Goal: Information Seeking & Learning: Learn about a topic

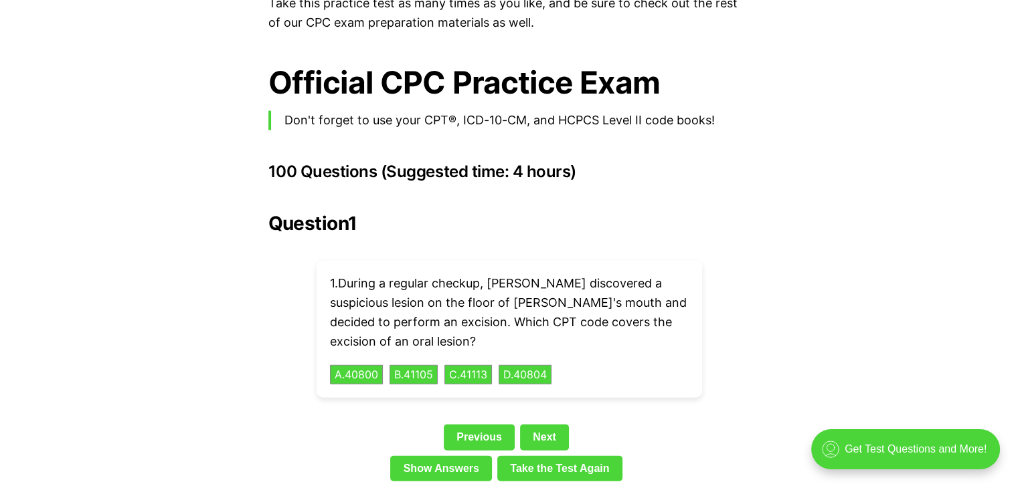
scroll to position [2869, 0]
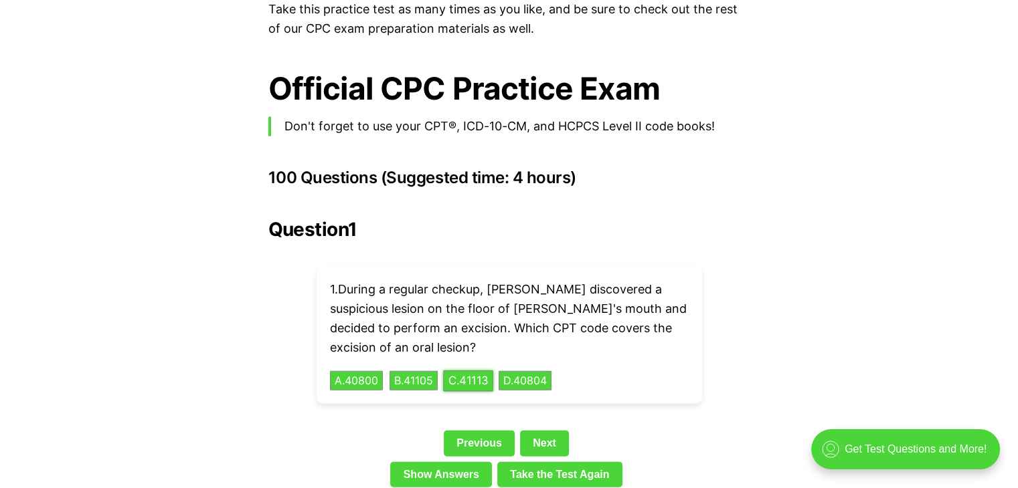
click at [466, 371] on button "C . 41113" at bounding box center [468, 381] width 50 height 21
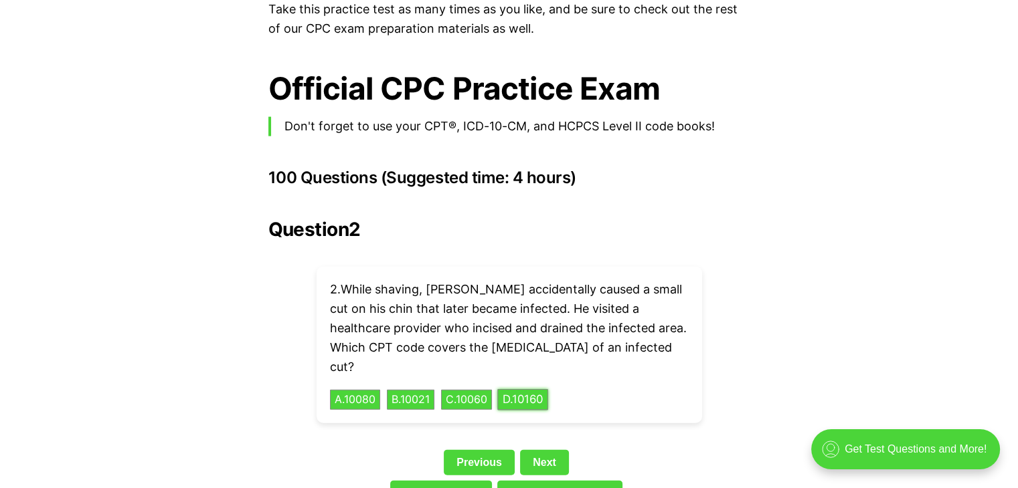
click at [518, 390] on button "D . 10160" at bounding box center [522, 400] width 51 height 21
click at [519, 390] on button "D . 10160" at bounding box center [522, 400] width 51 height 21
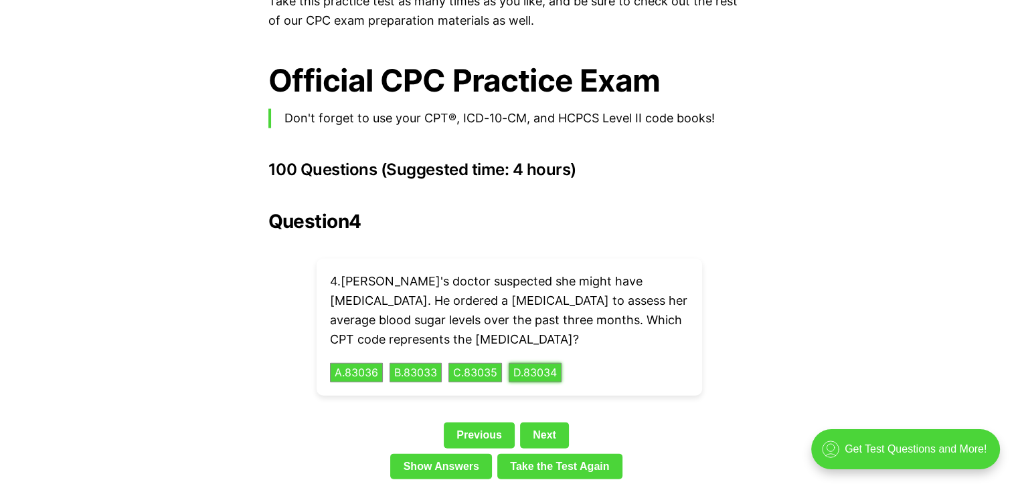
scroll to position [3028, 0]
